Goal: Obtain resource: Download file/media

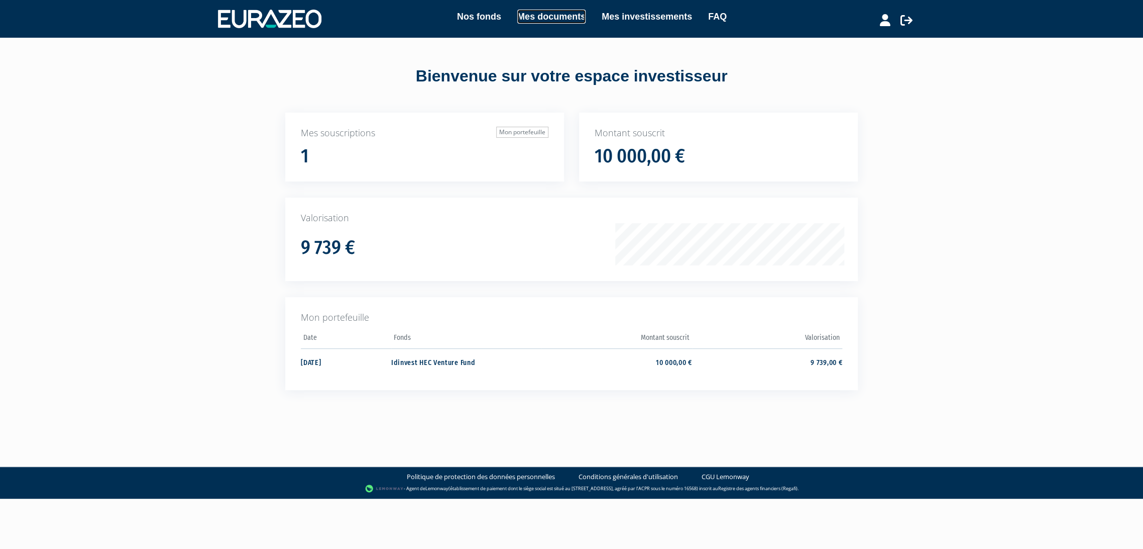
click at [575, 14] on link "Mes documents" at bounding box center [551, 17] width 68 height 14
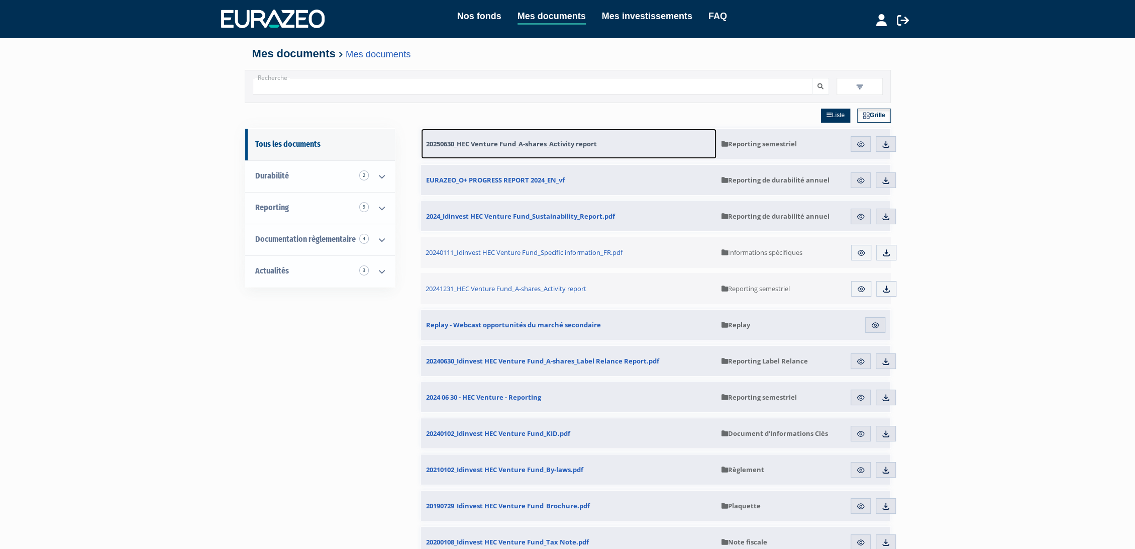
click at [558, 146] on span "20250630_HEC Venture Fund_A-shares_Activity report" at bounding box center [511, 143] width 171 height 9
